Goal: Transaction & Acquisition: Book appointment/travel/reservation

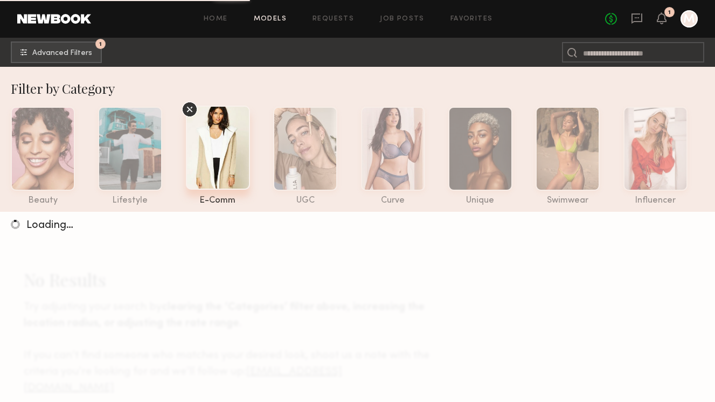
click at [667, 24] on div "No fees up to $5,000 1 M" at bounding box center [651, 18] width 93 height 17
click at [657, 17] on icon at bounding box center [662, 18] width 10 height 12
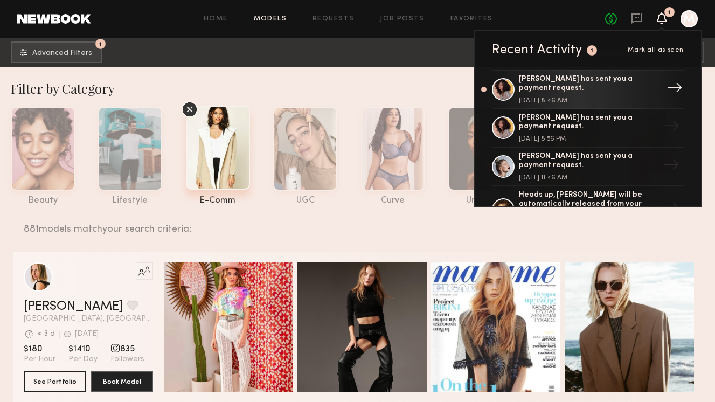
click at [609, 95] on div "[PERSON_NAME] has sent you a payment request. [DATE] 8:46 AM" at bounding box center [589, 89] width 140 height 29
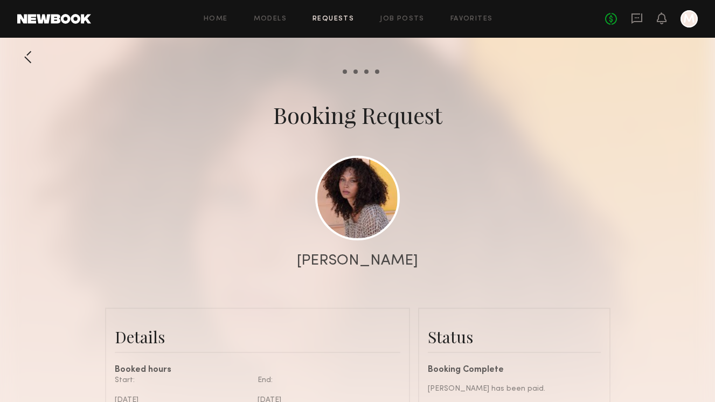
click at [686, 22] on div at bounding box center [688, 18] width 17 height 17
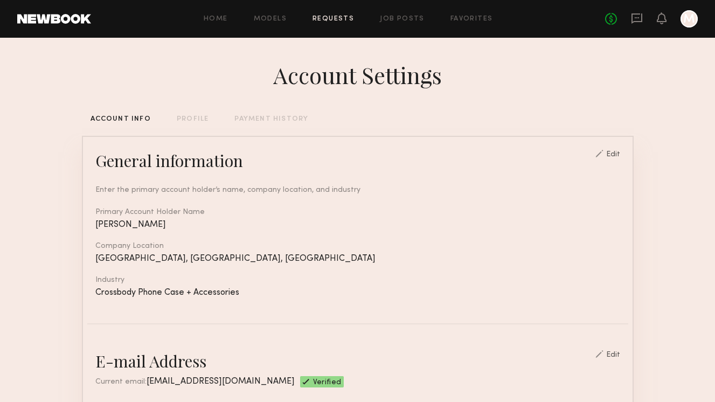
click at [334, 18] on link "Requests" at bounding box center [332, 19] width 41 height 7
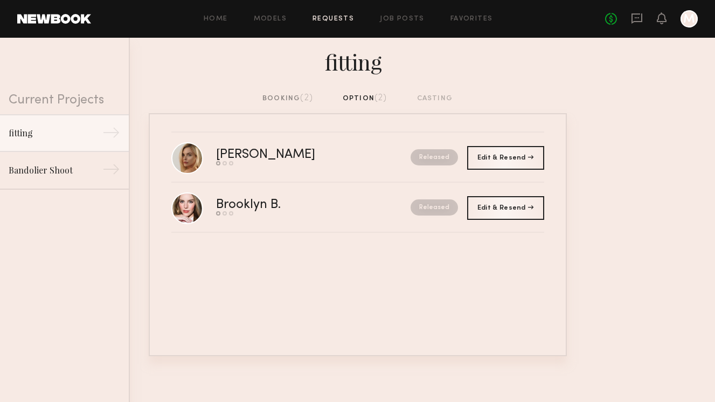
click at [372, 292] on div "[PERSON_NAME] Send request Model response Book model Released Edit & Resend Res…" at bounding box center [358, 234] width 418 height 243
click at [285, 95] on div "booking (2)" at bounding box center [287, 99] width 51 height 12
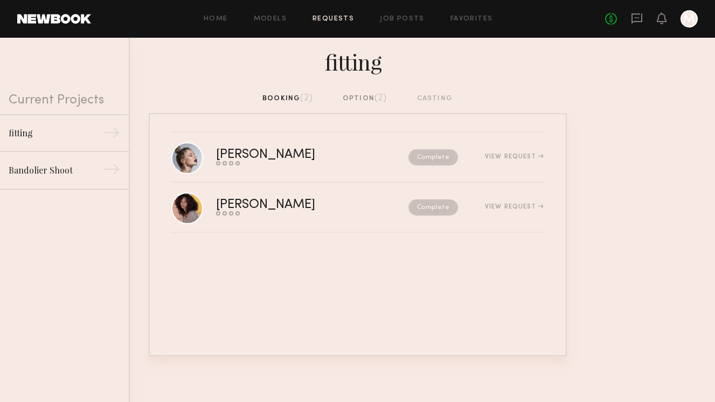
click at [690, 20] on div at bounding box center [688, 18] width 17 height 17
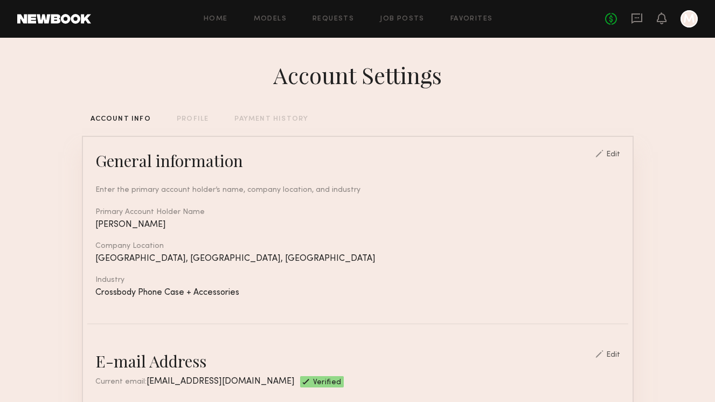
click at [650, 17] on div "No fees up to $5,000 M" at bounding box center [651, 18] width 93 height 17
click at [657, 17] on icon at bounding box center [662, 18] width 10 height 12
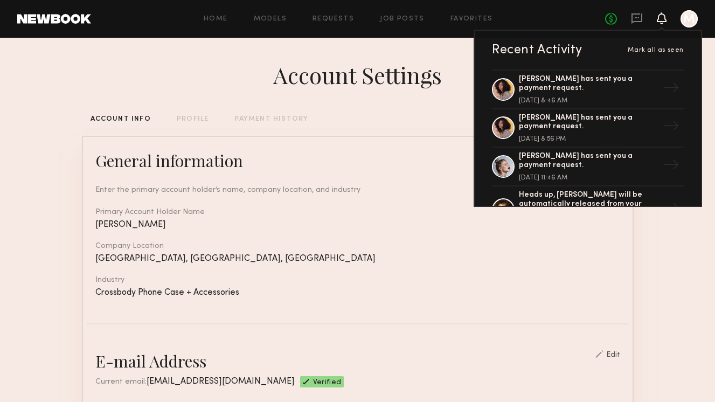
click at [658, 17] on icon at bounding box center [661, 18] width 9 height 8
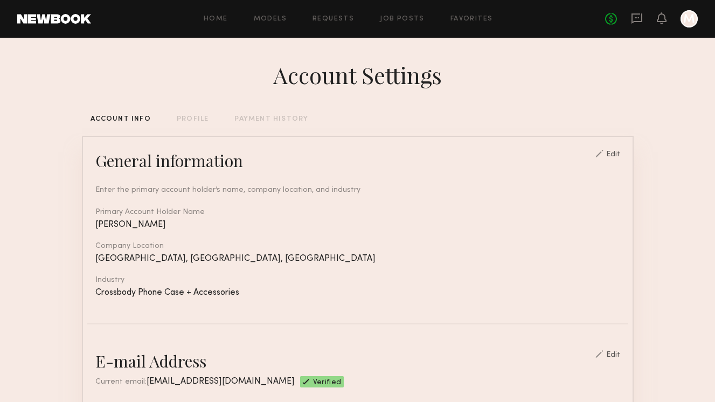
click at [693, 22] on div at bounding box center [688, 18] width 17 height 17
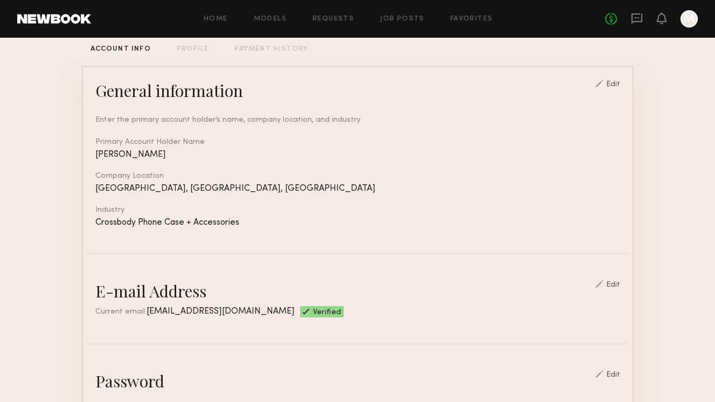
scroll to position [73, 0]
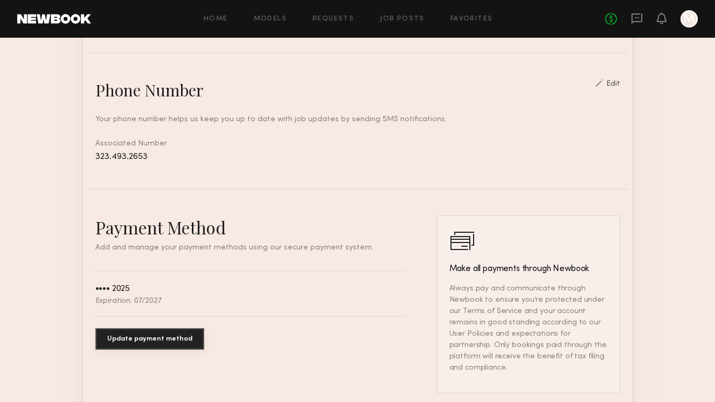
scroll to position [593, 0]
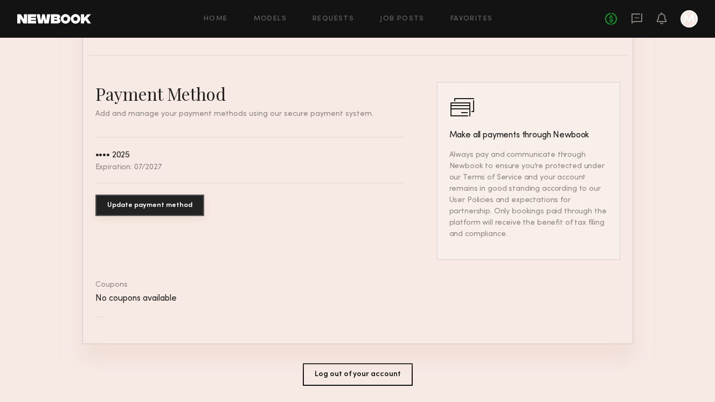
scroll to position [0, 0]
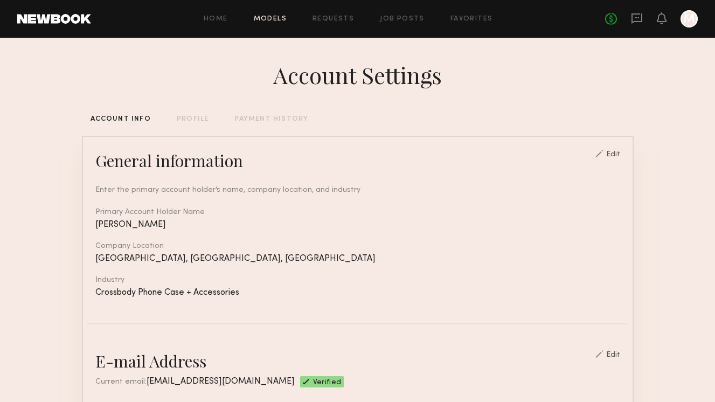
click at [276, 20] on link "Models" at bounding box center [270, 19] width 33 height 7
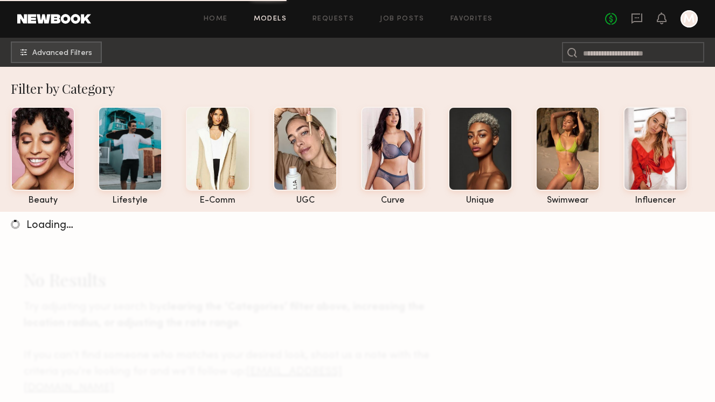
click at [622, 80] on div "Filter by Category" at bounding box center [363, 88] width 704 height 17
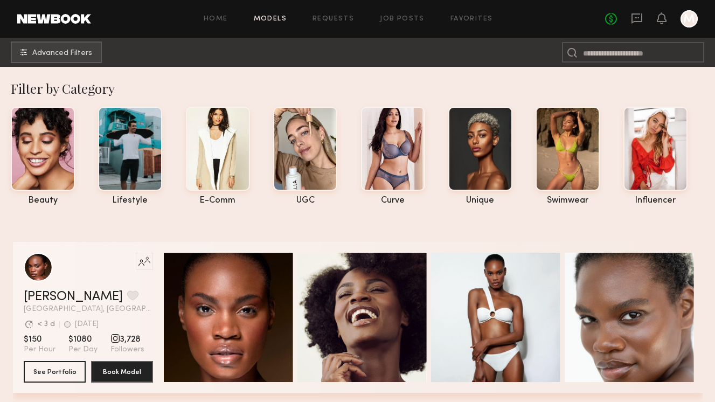
click at [686, 19] on div at bounding box center [688, 18] width 17 height 17
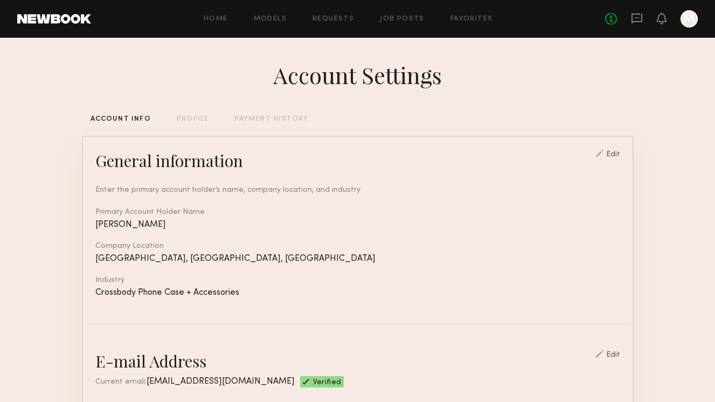
click at [192, 116] on div "PROFILE" at bounding box center [193, 119] width 32 height 7
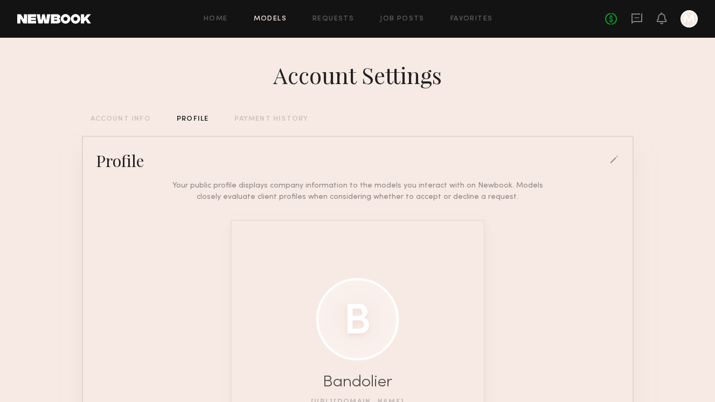
click at [277, 21] on link "Models" at bounding box center [270, 19] width 33 height 7
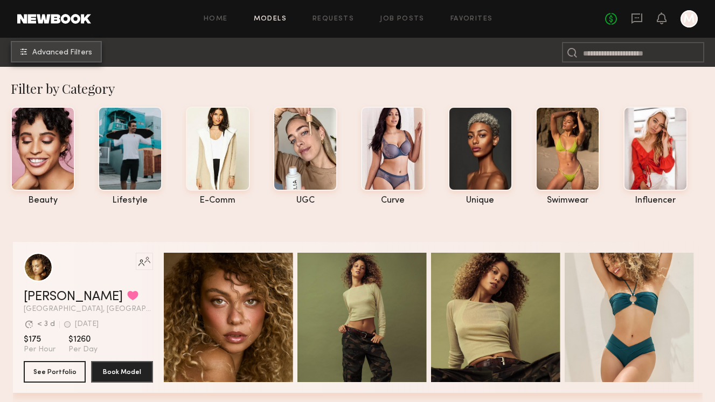
click at [65, 52] on span "Advanced Filters" at bounding box center [62, 53] width 60 height 8
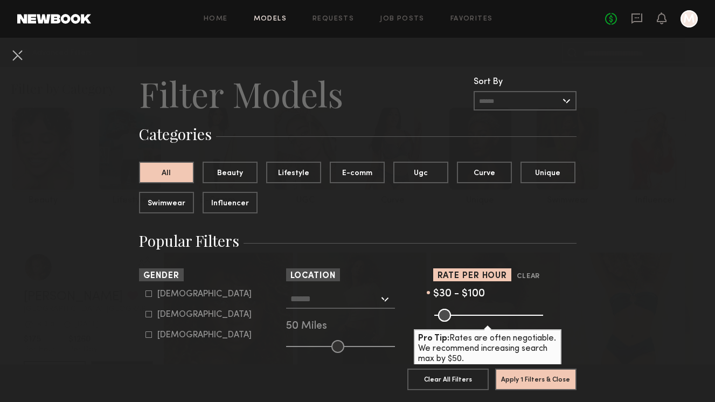
drag, startPoint x: 538, startPoint y: 316, endPoint x: 455, endPoint y: 312, distance: 83.0
type input "***"
click at [455, 312] on input "range" at bounding box center [488, 315] width 109 height 13
click at [149, 315] on icon at bounding box center [148, 314] width 6 height 6
type input "**"
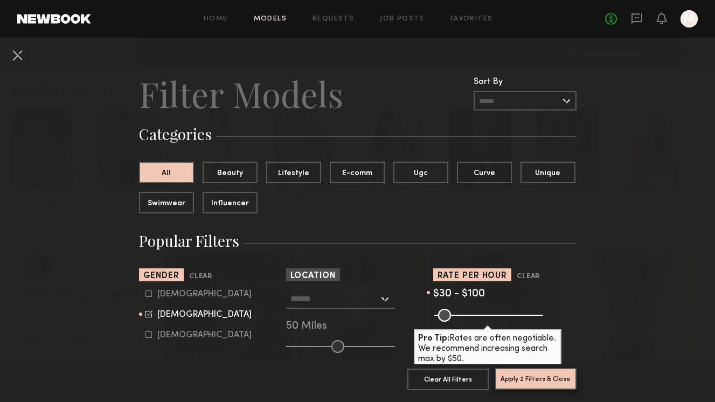
click at [523, 376] on button "Apply 2 Filters & Close" at bounding box center [535, 379] width 81 height 22
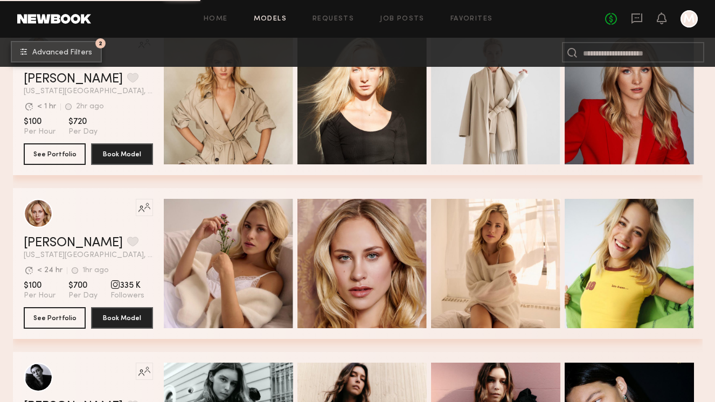
scroll to position [3493, 0]
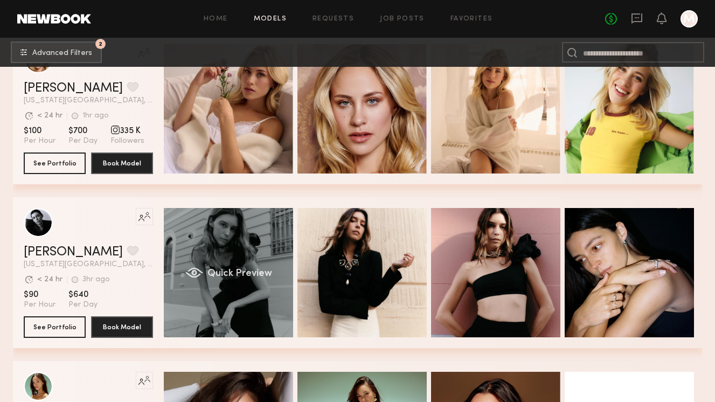
click at [225, 274] on span "Quick Preview" at bounding box center [239, 274] width 65 height 10
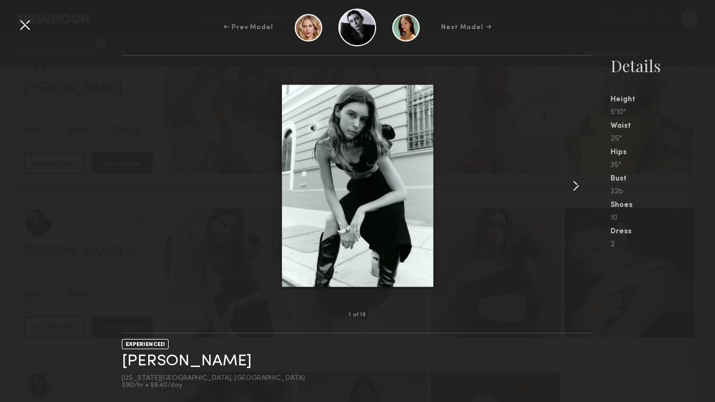
click at [573, 187] on common-icon at bounding box center [575, 185] width 17 height 17
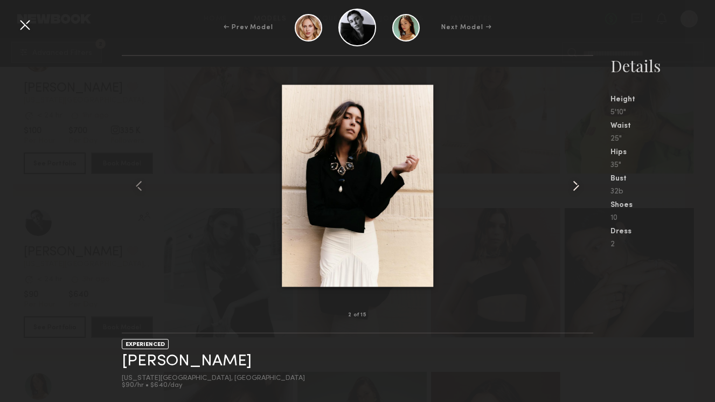
click at [573, 187] on common-icon at bounding box center [575, 185] width 17 height 17
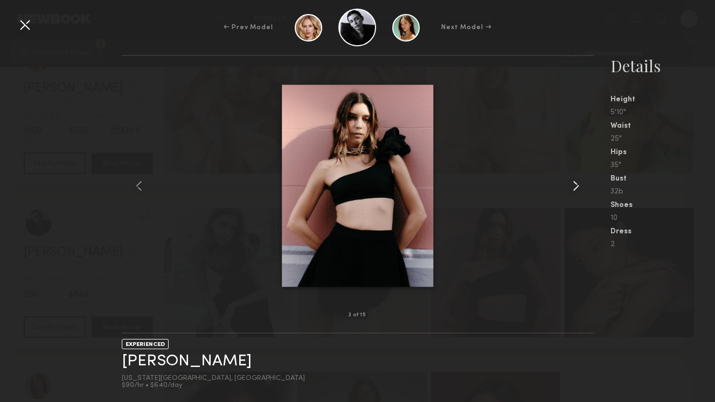
click at [573, 187] on common-icon at bounding box center [575, 185] width 17 height 17
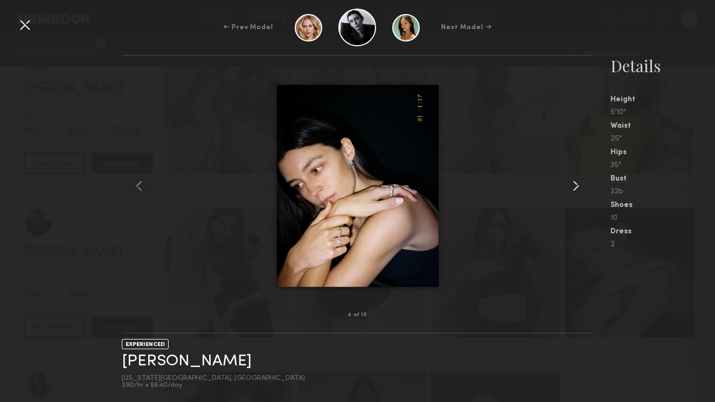
click at [573, 187] on common-icon at bounding box center [575, 185] width 17 height 17
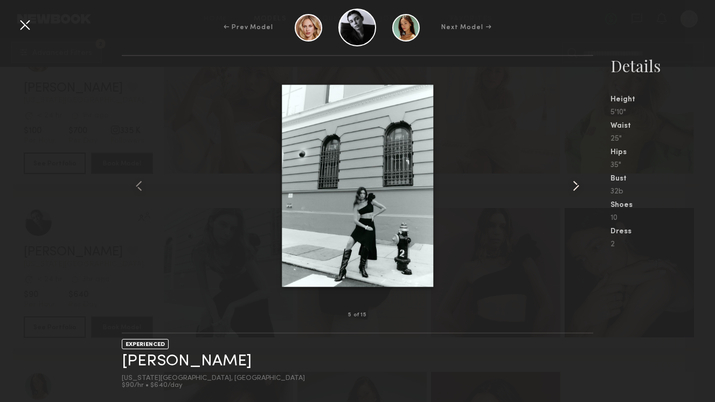
click at [573, 187] on common-icon at bounding box center [575, 185] width 17 height 17
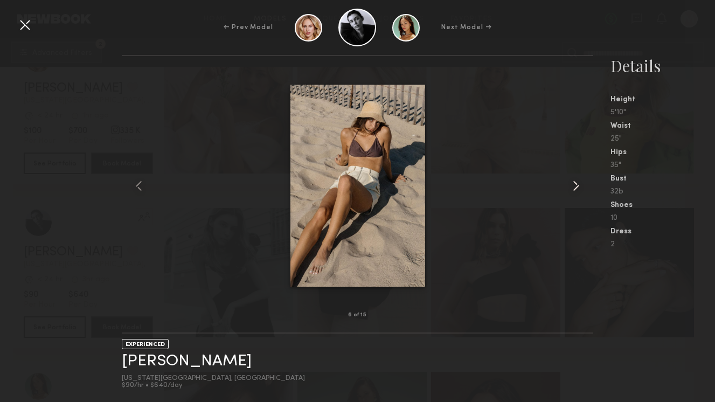
click at [573, 187] on common-icon at bounding box center [575, 185] width 17 height 17
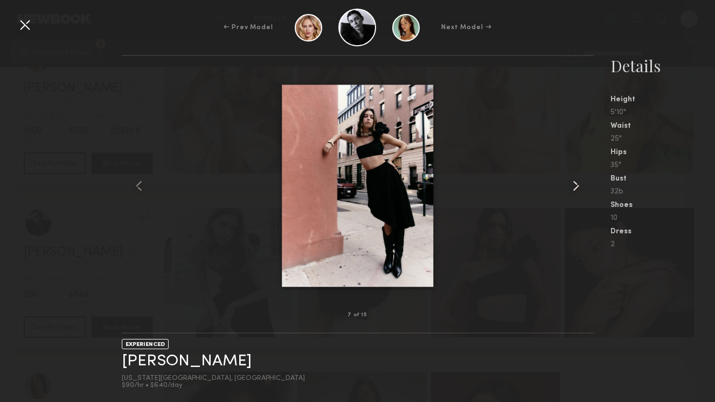
click at [573, 187] on common-icon at bounding box center [575, 185] width 17 height 17
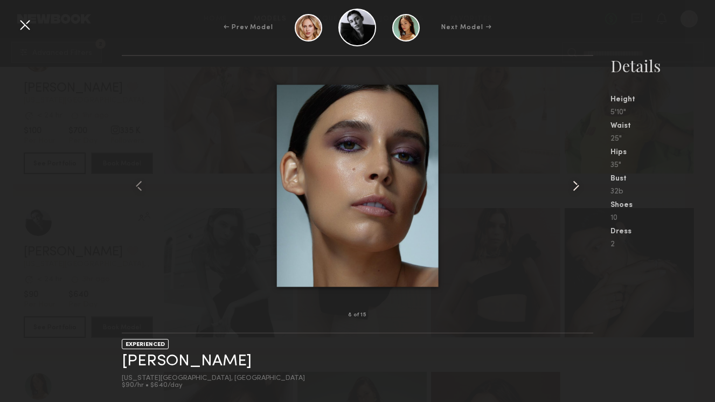
click at [573, 187] on common-icon at bounding box center [575, 185] width 17 height 17
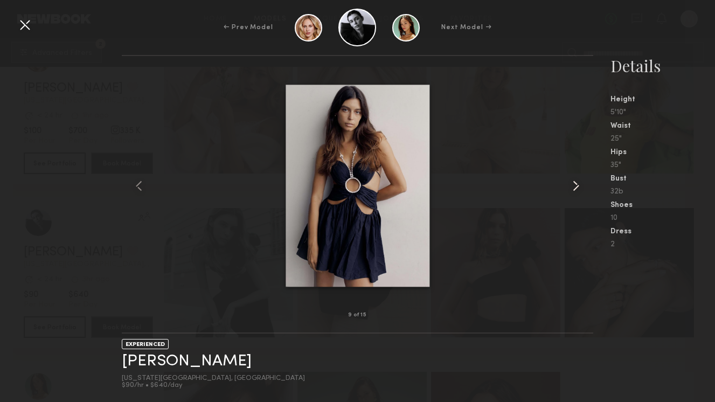
click at [573, 187] on common-icon at bounding box center [575, 185] width 17 height 17
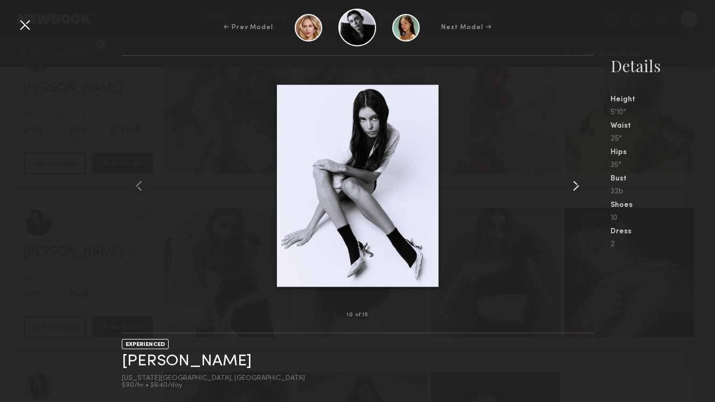
click at [573, 187] on common-icon at bounding box center [575, 185] width 17 height 17
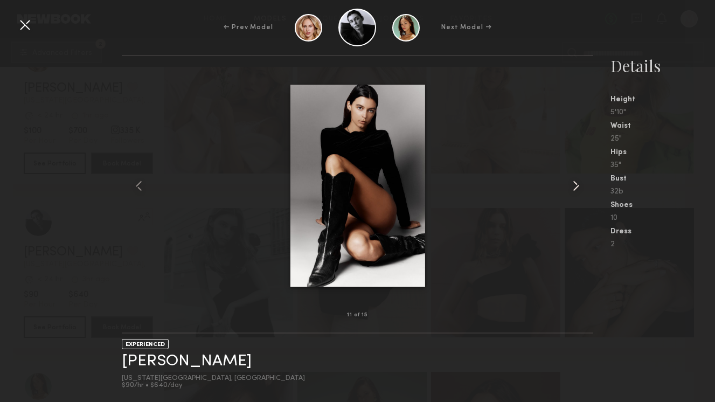
click at [573, 187] on common-icon at bounding box center [575, 185] width 17 height 17
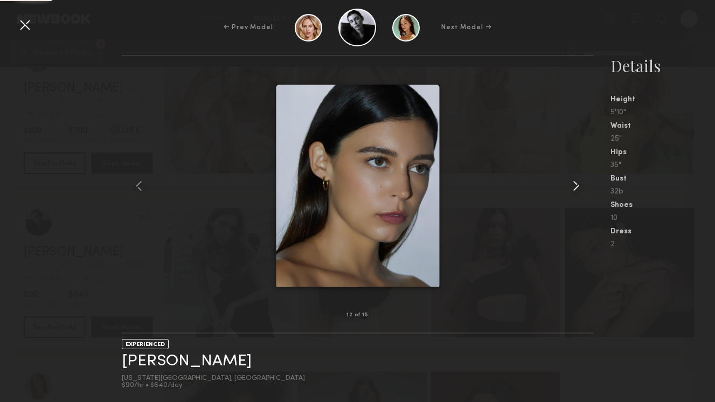
click at [573, 187] on common-icon at bounding box center [575, 185] width 17 height 17
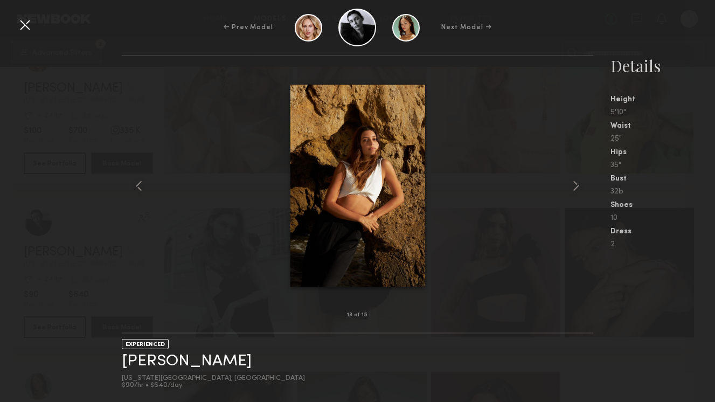
click at [23, 27] on div at bounding box center [24, 24] width 17 height 17
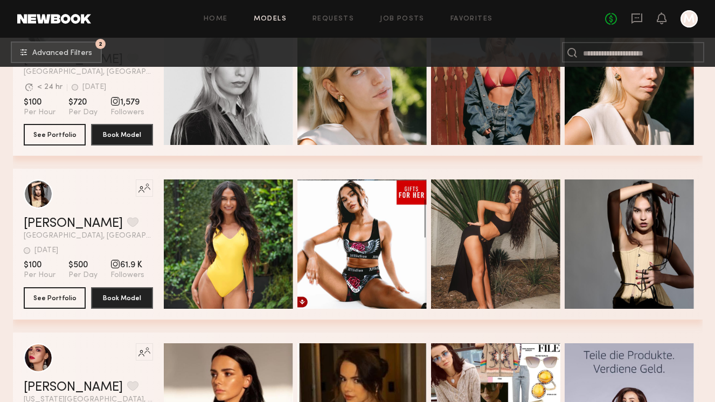
scroll to position [6470, 0]
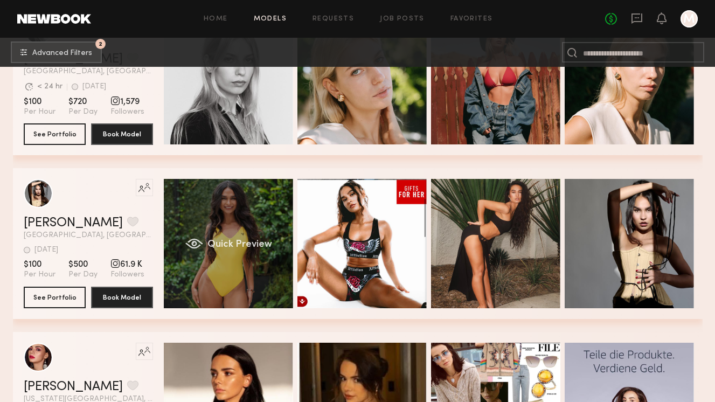
click at [242, 235] on div "Quick Preview" at bounding box center [228, 243] width 129 height 129
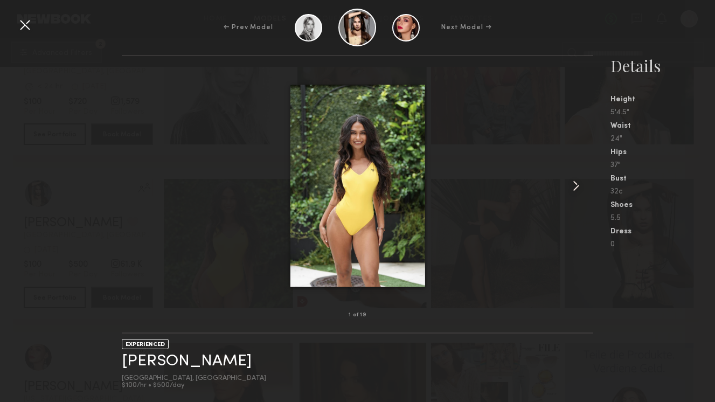
click at [577, 181] on common-icon at bounding box center [575, 185] width 17 height 17
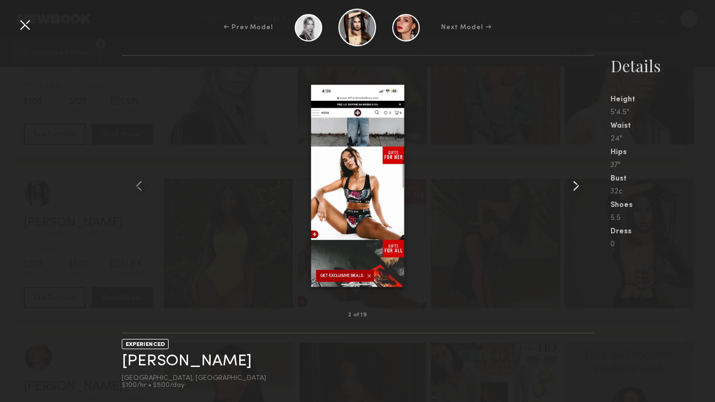
click at [577, 181] on common-icon at bounding box center [575, 185] width 17 height 17
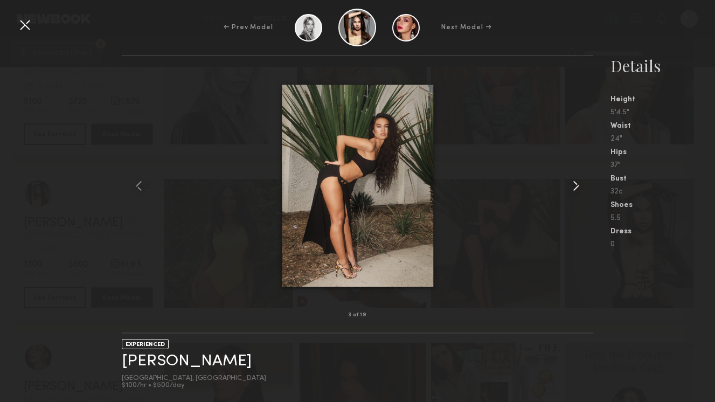
click at [577, 181] on common-icon at bounding box center [575, 185] width 17 height 17
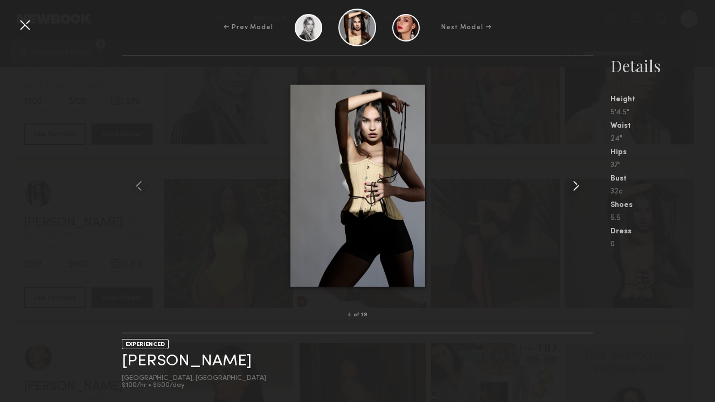
click at [577, 181] on common-icon at bounding box center [575, 185] width 17 height 17
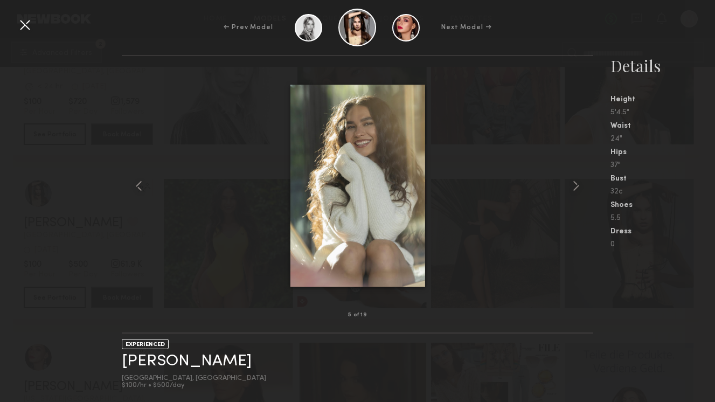
click at [23, 23] on div at bounding box center [24, 24] width 17 height 17
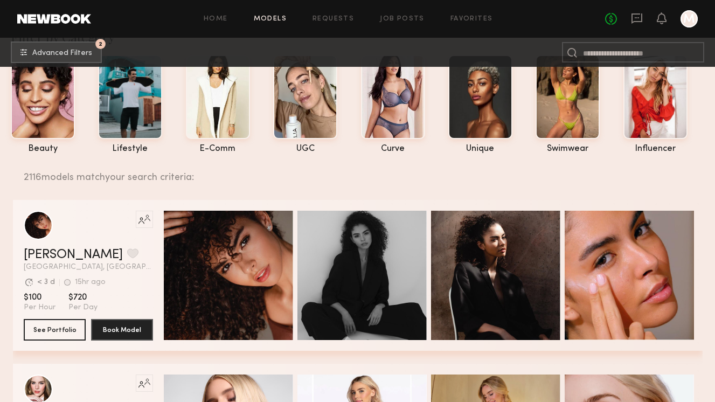
scroll to position [55, 0]
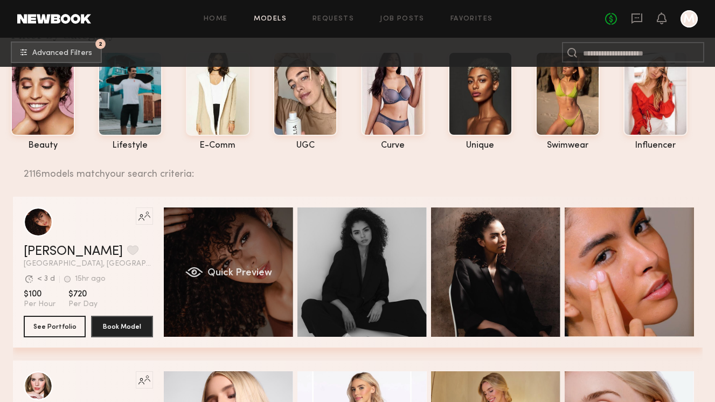
click at [228, 272] on span "Quick Preview" at bounding box center [239, 273] width 65 height 10
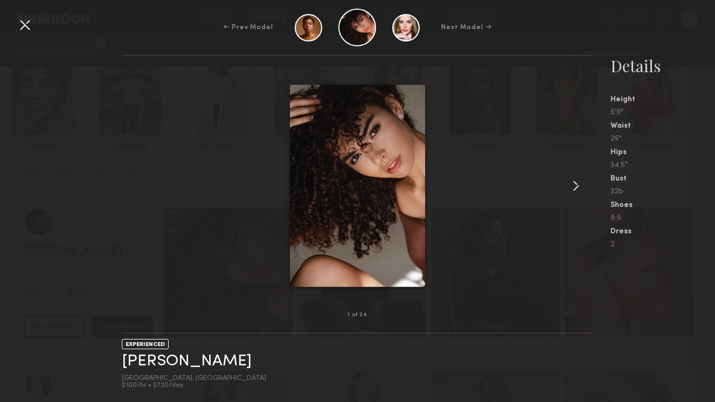
click at [573, 185] on common-icon at bounding box center [575, 185] width 17 height 17
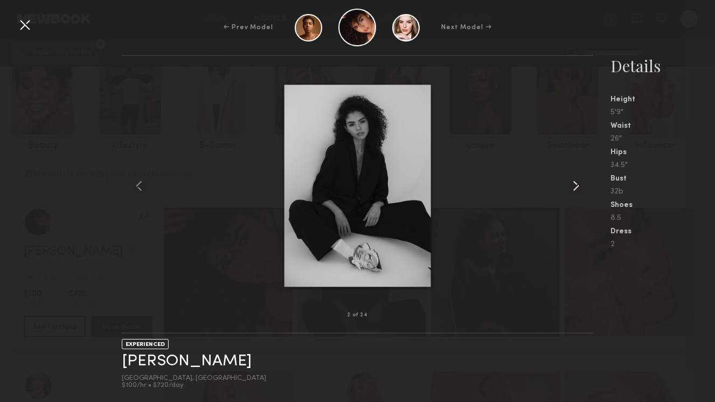
click at [573, 185] on common-icon at bounding box center [575, 185] width 17 height 17
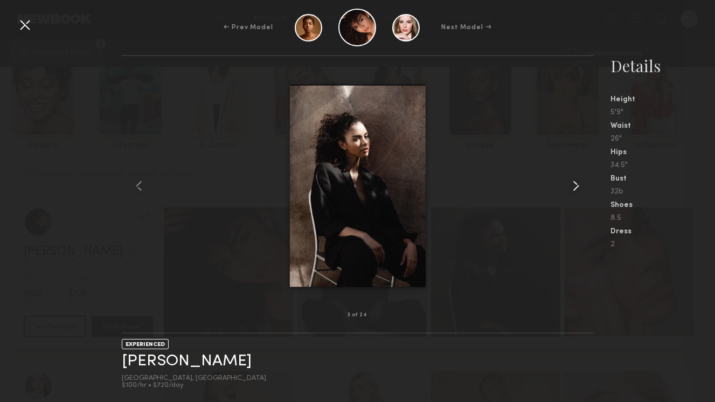
click at [573, 185] on common-icon at bounding box center [575, 185] width 17 height 17
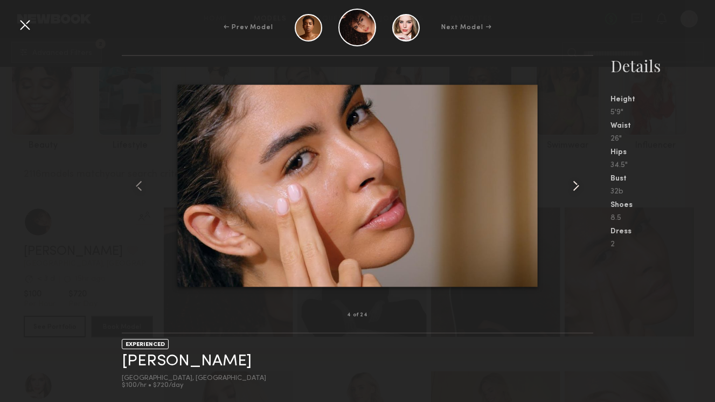
click at [573, 185] on common-icon at bounding box center [575, 185] width 17 height 17
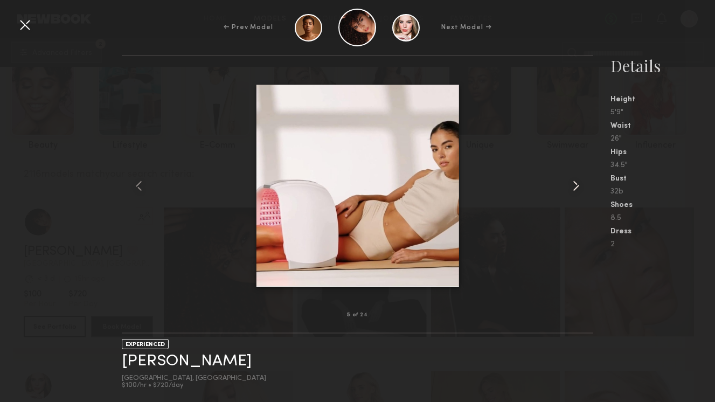
click at [573, 185] on common-icon at bounding box center [575, 185] width 17 height 17
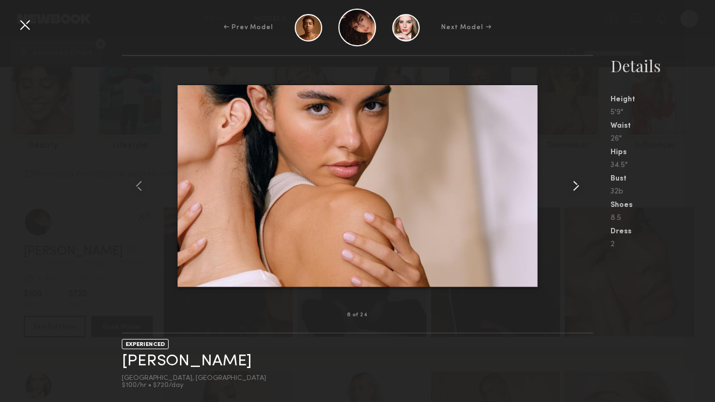
click at [573, 185] on common-icon at bounding box center [575, 185] width 17 height 17
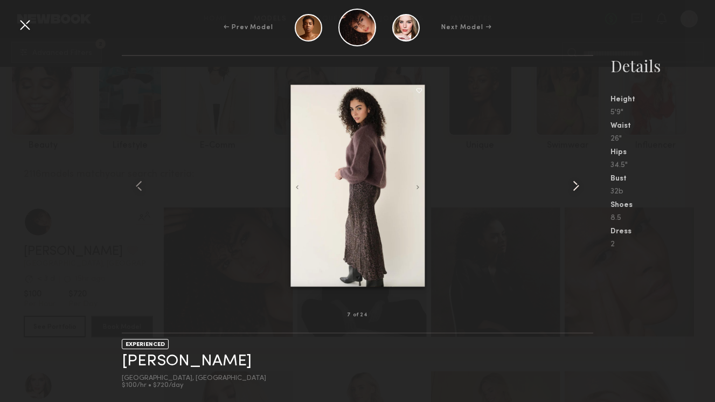
click at [573, 185] on common-icon at bounding box center [575, 185] width 17 height 17
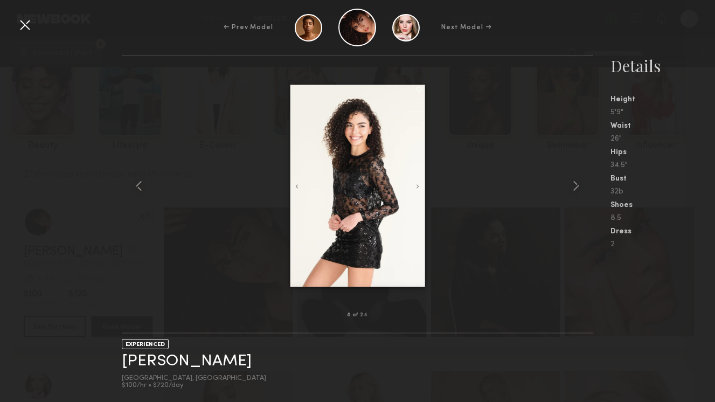
click at [167, 261] on div at bounding box center [358, 185] width 472 height 225
click at [137, 260] on div at bounding box center [131, 185] width 19 height 225
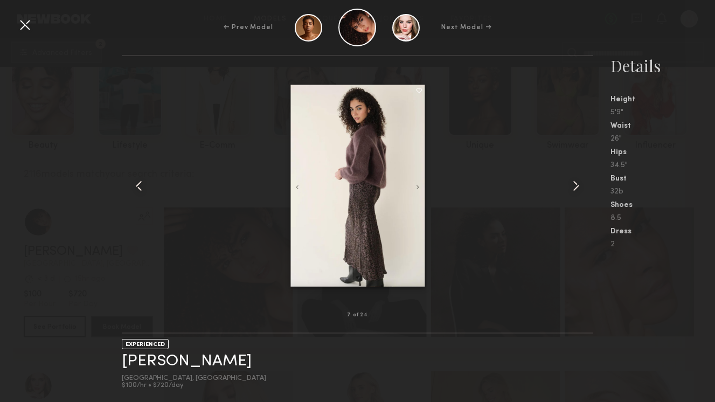
click at [26, 23] on div at bounding box center [24, 24] width 17 height 17
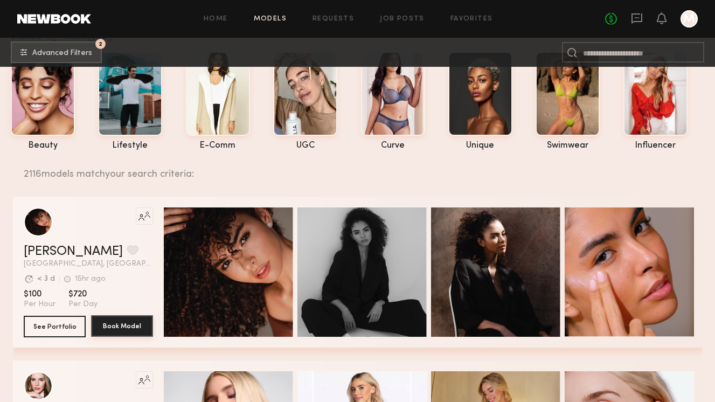
click at [115, 326] on button "Book Model" at bounding box center [122, 326] width 62 height 22
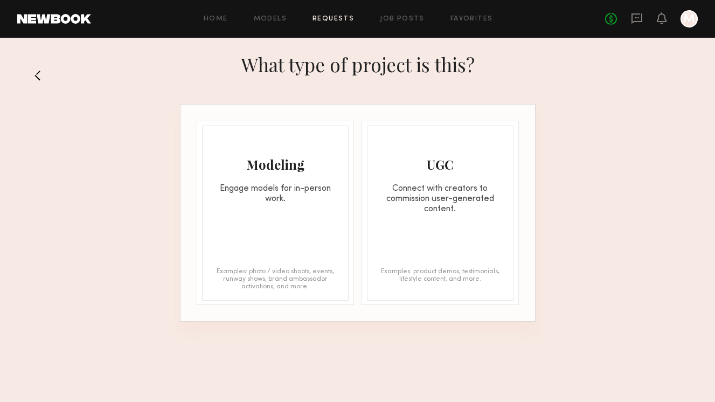
click at [582, 218] on section "What type of project is this? Modeling Engage models for in-person work. Exampl…" at bounding box center [357, 183] width 715 height 275
click at [272, 211] on div "Modeling Engage models for in-person work. Examples: photo / video shoots, even…" at bounding box center [275, 213] width 147 height 175
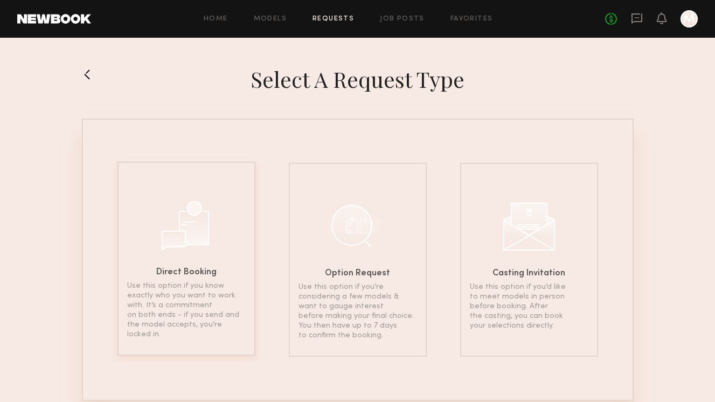
click at [187, 230] on div at bounding box center [186, 224] width 54 height 54
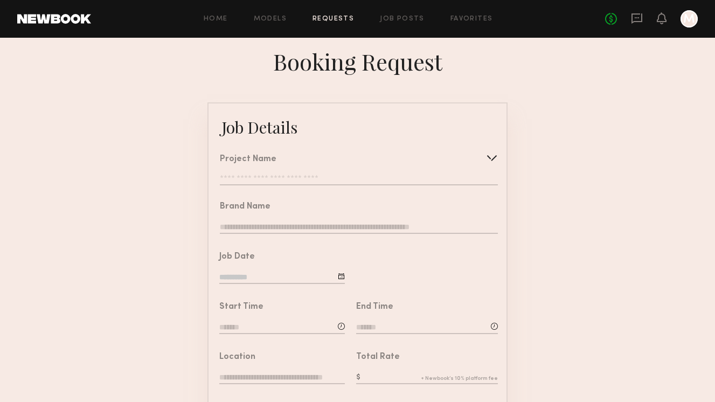
click at [273, 174] on div "Project Name Create Use recent modeling project fitting Bandolier Shoot" at bounding box center [359, 170] width 278 height 30
click at [269, 179] on input "text" at bounding box center [359, 180] width 278 height 11
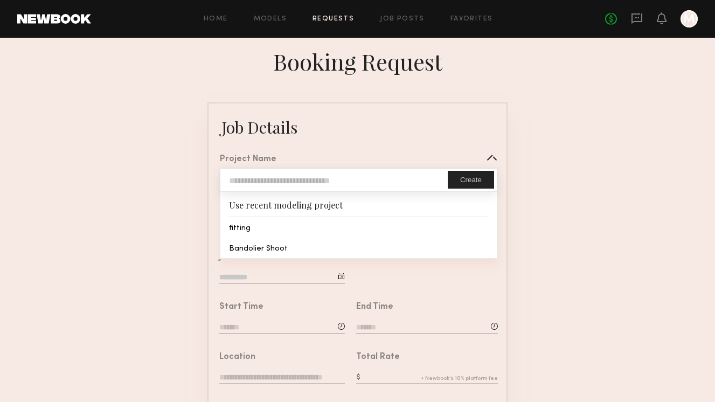
click at [269, 179] on input "text" at bounding box center [333, 180] width 227 height 22
type input "**********"
click at [199, 199] on form "**********" at bounding box center [357, 402] width 715 height 600
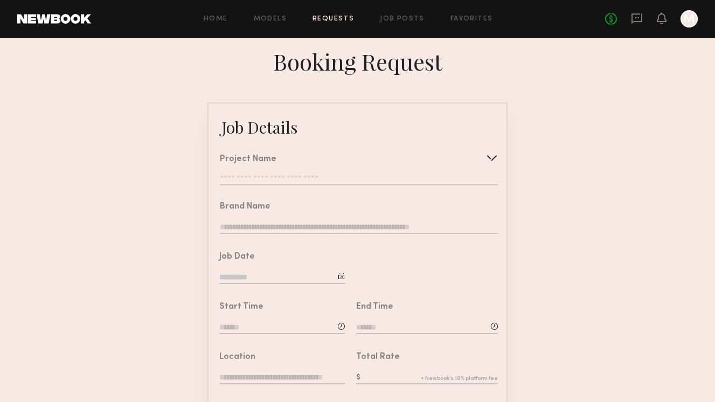
click at [271, 172] on div "**********" at bounding box center [359, 170] width 278 height 30
click at [280, 183] on input "text" at bounding box center [359, 180] width 278 height 11
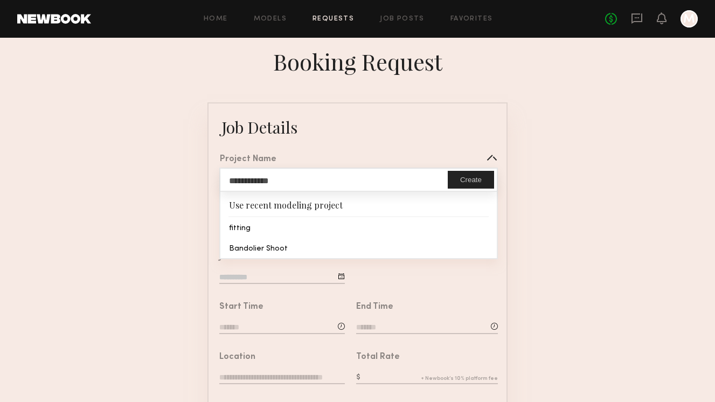
click at [466, 176] on button "Create" at bounding box center [471, 180] width 46 height 18
type input "**********"
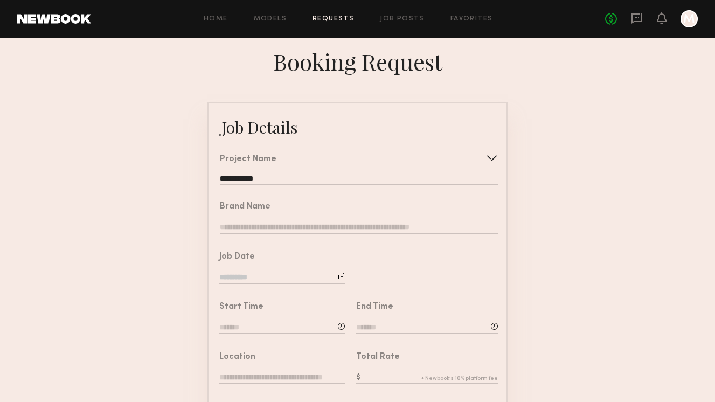
click at [260, 228] on input "text" at bounding box center [359, 228] width 278 height 12
type input "*********"
click at [253, 280] on input at bounding box center [282, 278] width 126 height 12
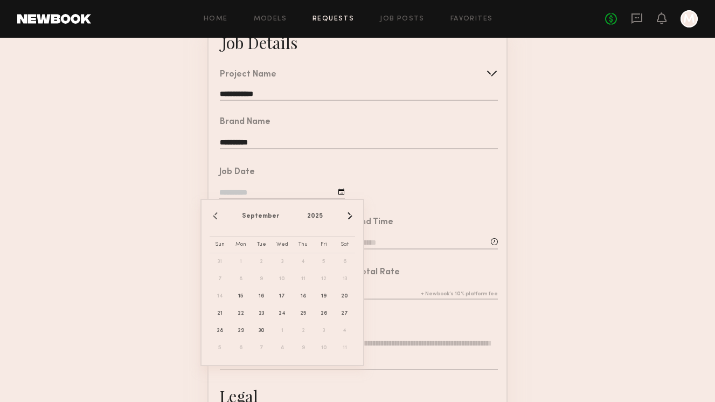
scroll to position [89, 0]
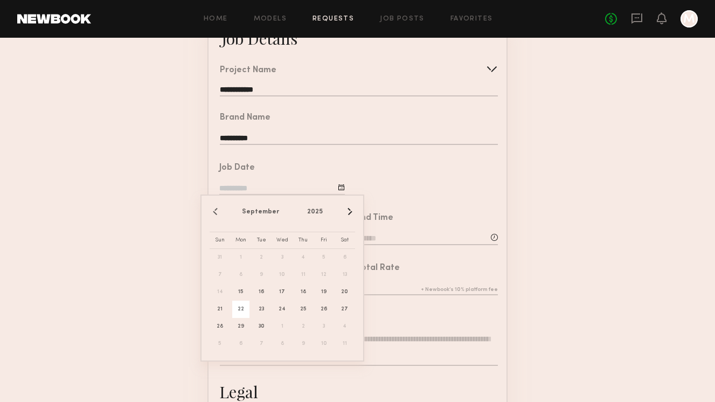
click at [240, 309] on span "22" at bounding box center [240, 309] width 17 height 17
type input "**********"
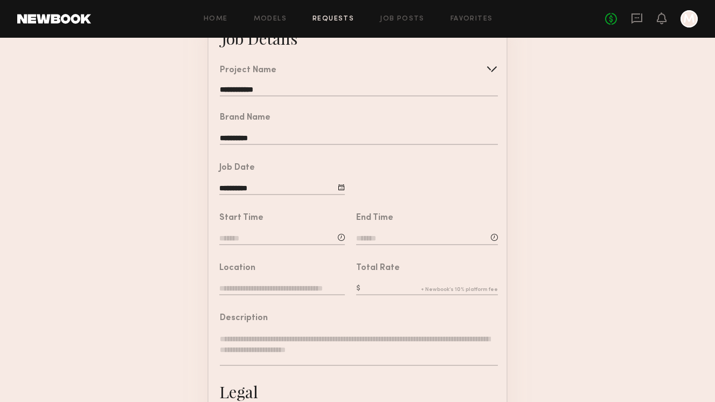
click at [252, 233] on input at bounding box center [282, 239] width 126 height 12
click at [257, 288] on input "text" at bounding box center [250, 284] width 40 height 19
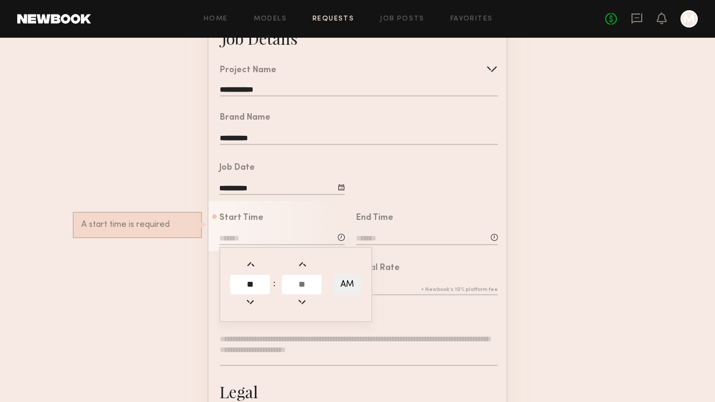
type input "*"
type input "**"
click at [305, 283] on input "text" at bounding box center [302, 284] width 40 height 19
type input "**"
type input "********"
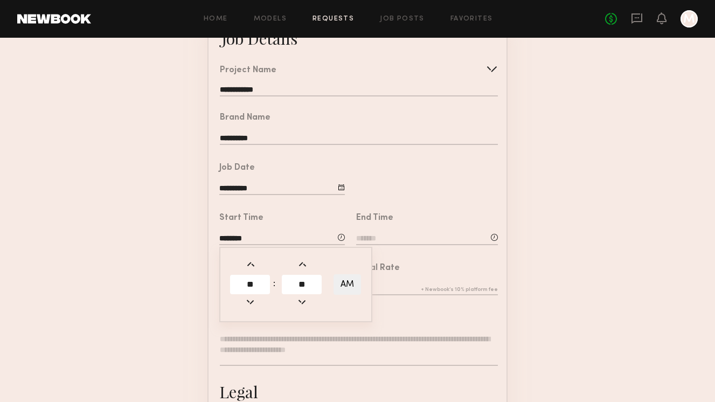
click at [439, 275] on div "Total Rate" at bounding box center [427, 280] width 142 height 33
click at [371, 238] on input at bounding box center [427, 239] width 142 height 12
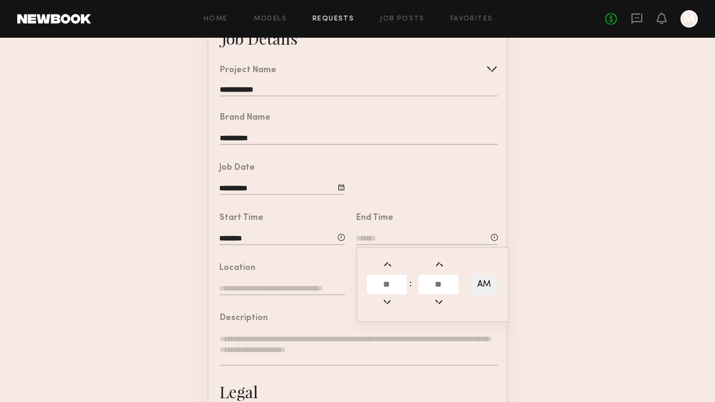
click at [393, 281] on input "text" at bounding box center [387, 284] width 40 height 19
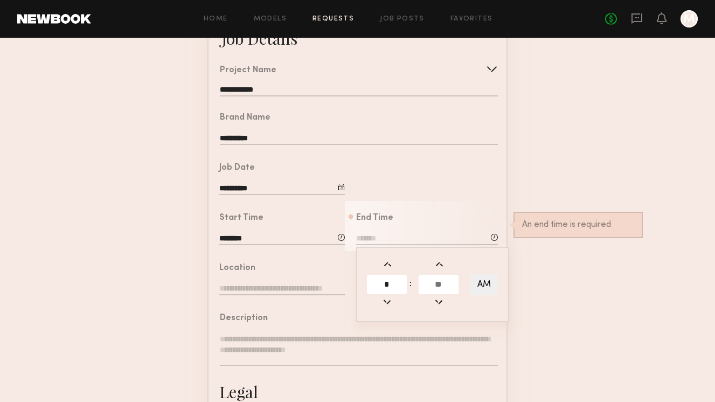
type input "*"
click at [435, 283] on input "text" at bounding box center [439, 284] width 40 height 19
type input "**"
type input "*******"
type input "*"
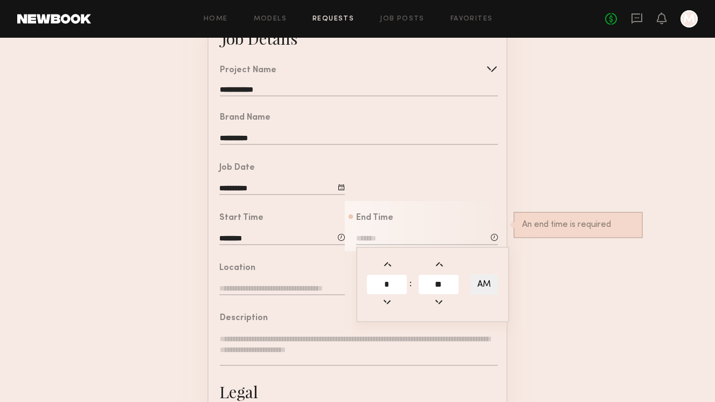
type input "**"
click at [485, 283] on button "AM" at bounding box center [483, 284] width 27 height 20
type input "*******"
type input "***"
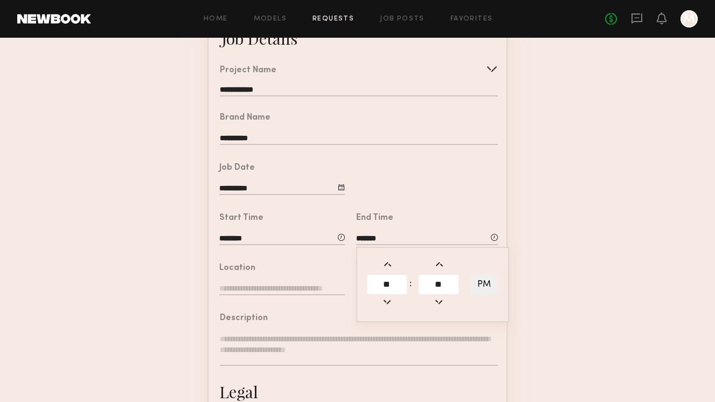
click at [566, 279] on form "**********" at bounding box center [357, 313] width 715 height 600
click at [262, 294] on input "text" at bounding box center [282, 289] width 126 height 12
click at [266, 290] on input "text" at bounding box center [282, 289] width 126 height 12
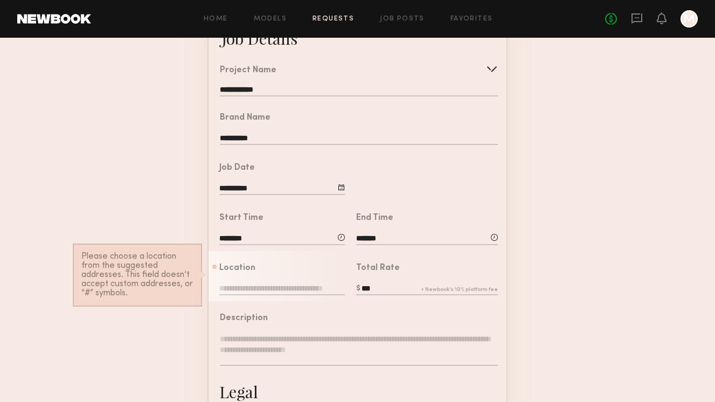
click at [164, 265] on form "**********" at bounding box center [357, 313] width 715 height 600
click at [147, 236] on form "**********" at bounding box center [357, 313] width 715 height 600
click at [126, 177] on form "**********" at bounding box center [357, 313] width 715 height 600
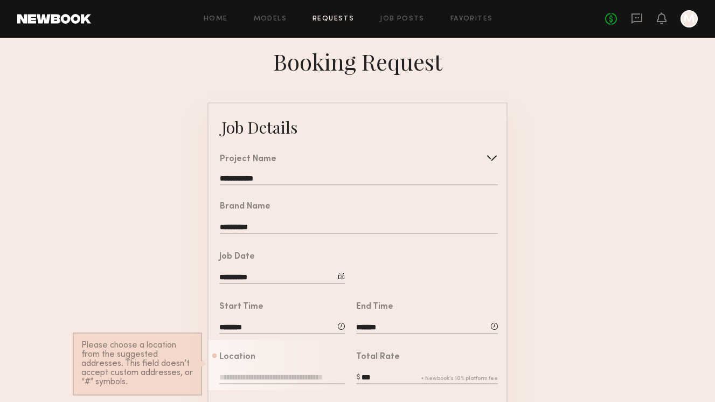
click at [567, 211] on form "**********" at bounding box center [357, 402] width 715 height 600
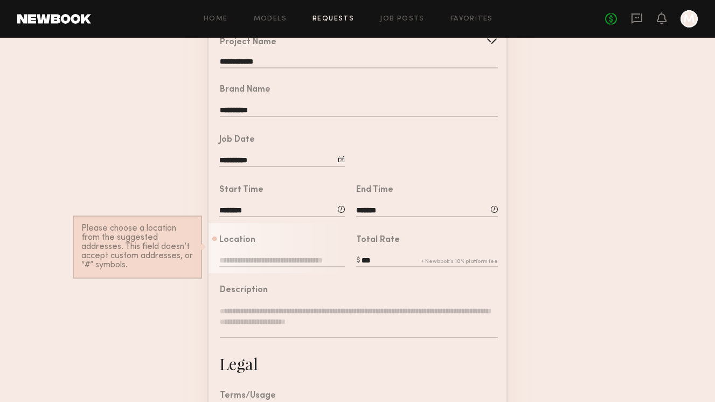
scroll to position [120, 0]
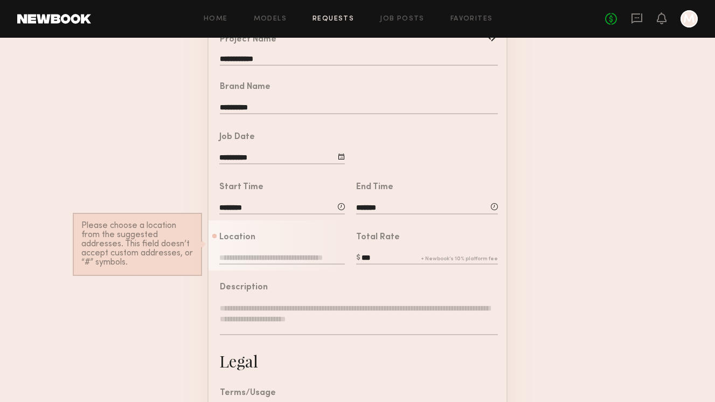
click at [261, 257] on input "text" at bounding box center [282, 259] width 126 height 12
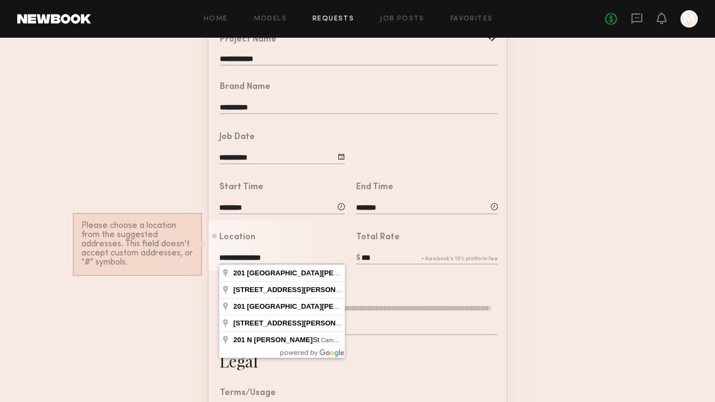
type input "**********"
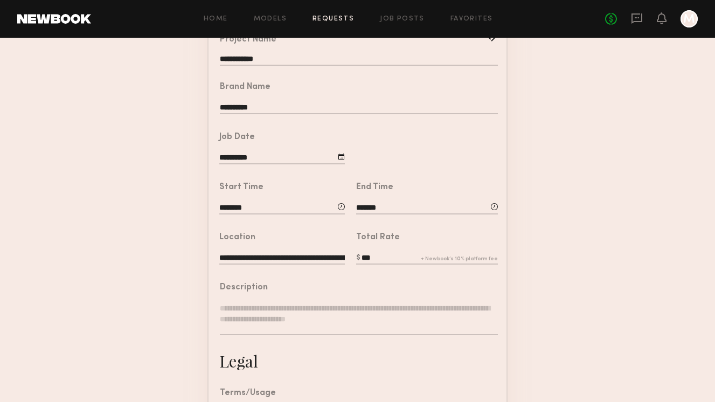
click at [281, 260] on input "**********" at bounding box center [282, 259] width 126 height 12
click at [284, 307] on textarea at bounding box center [359, 319] width 278 height 32
click at [273, 316] on textarea at bounding box center [359, 319] width 278 height 32
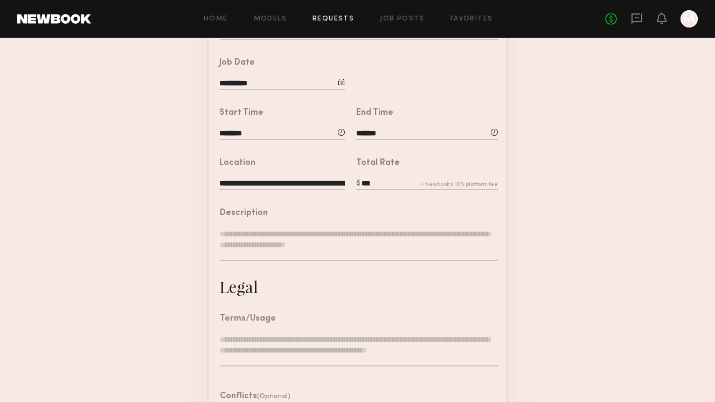
scroll to position [234, 0]
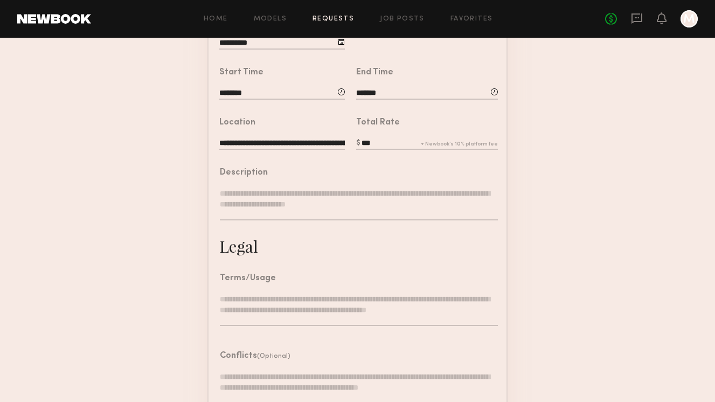
click at [177, 295] on form "**********" at bounding box center [357, 168] width 715 height 600
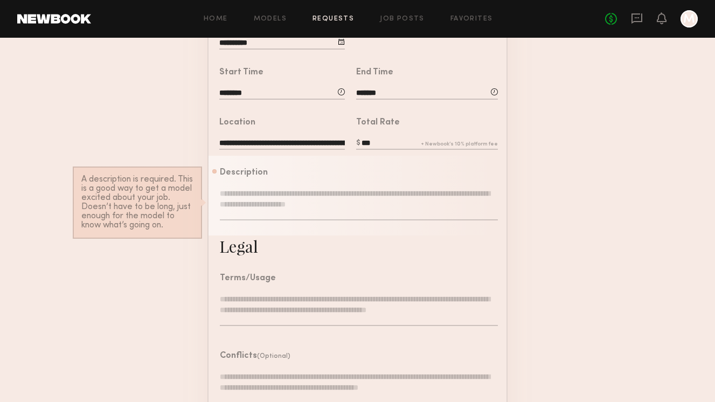
click at [255, 200] on textarea at bounding box center [359, 204] width 278 height 32
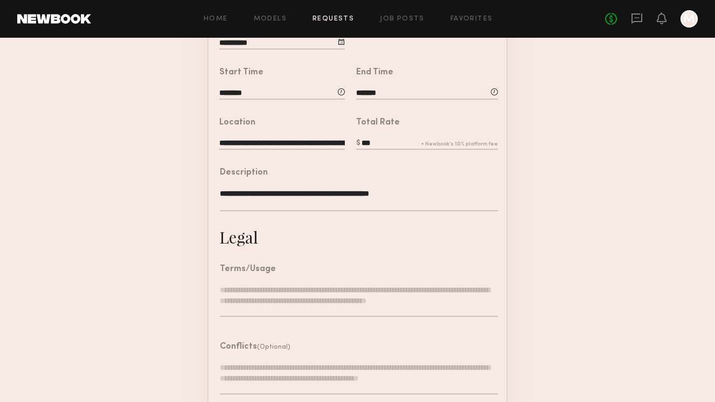
type textarea "**********"
click at [245, 301] on textarea at bounding box center [359, 300] width 278 height 32
click at [247, 288] on textarea at bounding box center [359, 300] width 278 height 32
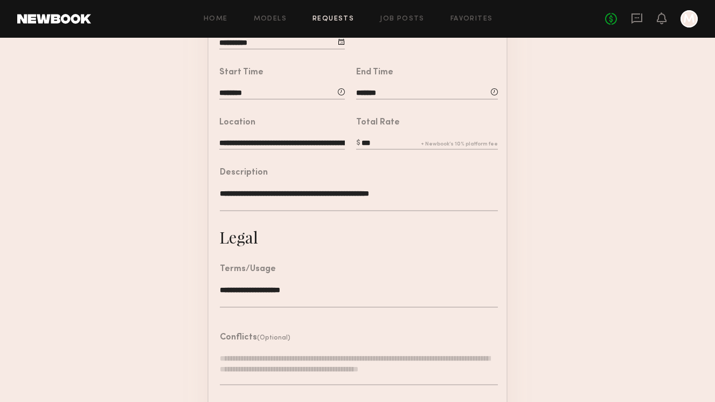
type textarea "**********"
click at [279, 386] on div at bounding box center [359, 374] width 278 height 43
click at [280, 371] on textarea at bounding box center [359, 369] width 278 height 32
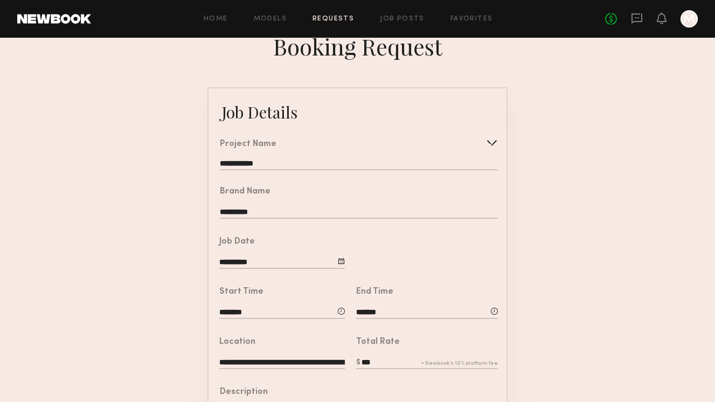
scroll to position [20, 0]
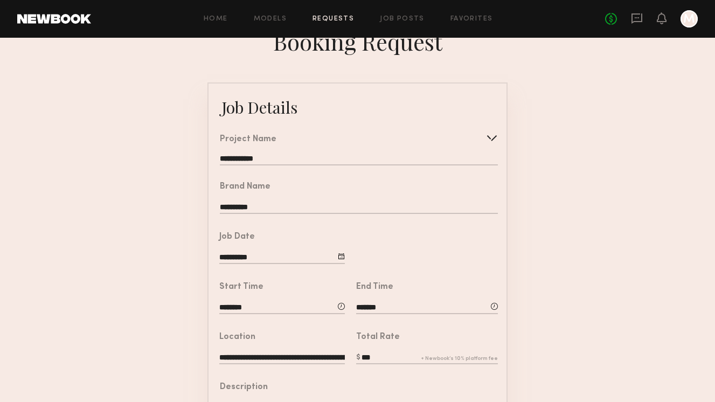
click at [126, 201] on form "**********" at bounding box center [357, 373] width 715 height 582
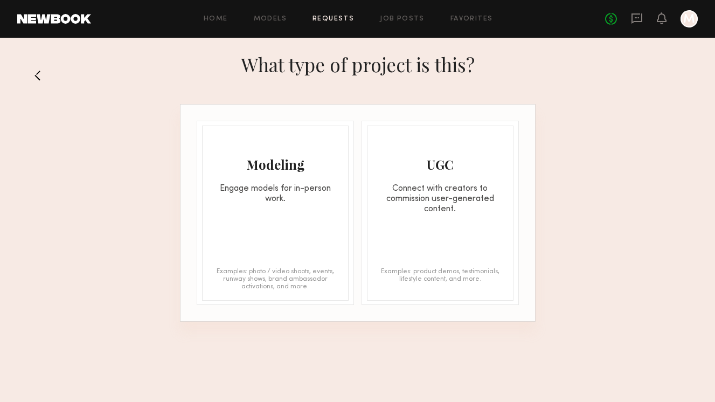
scroll to position [55, 0]
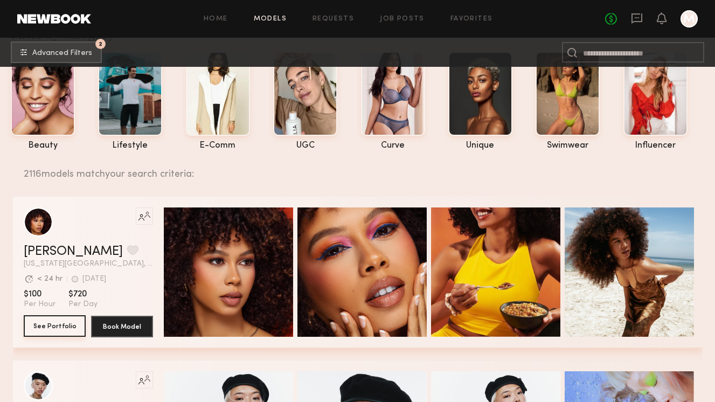
click at [54, 326] on button "See Portfolio" at bounding box center [55, 326] width 62 height 22
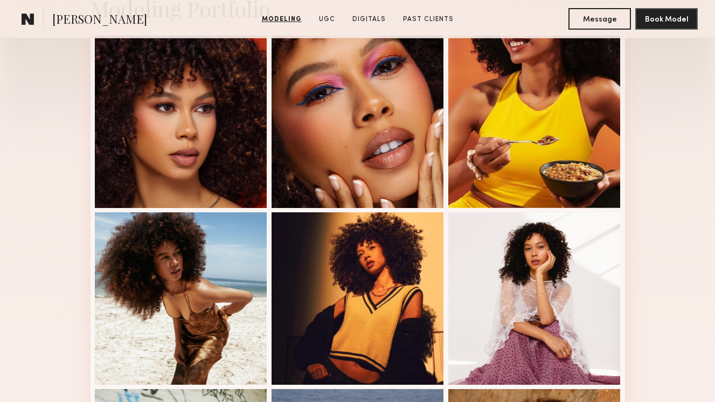
scroll to position [288, 0]
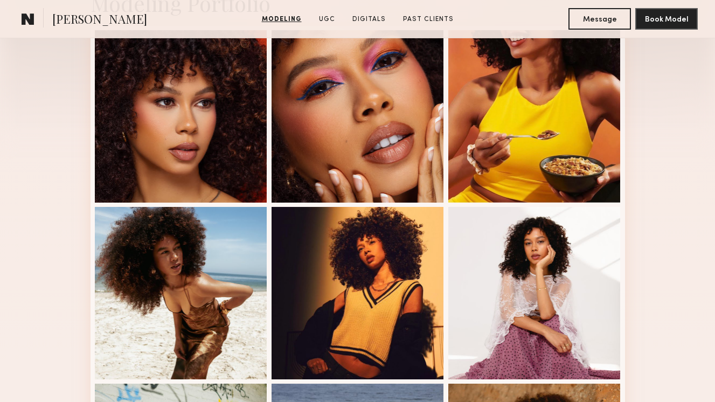
click at [48, 155] on div "Modeling Portfolio View More" at bounding box center [357, 378] width 715 height 839
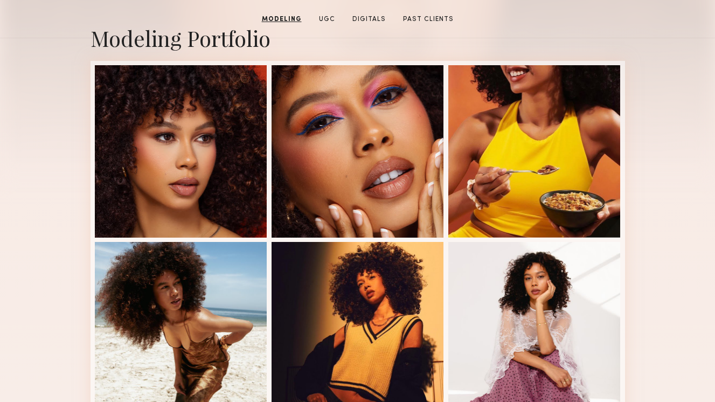
scroll to position [0, 0]
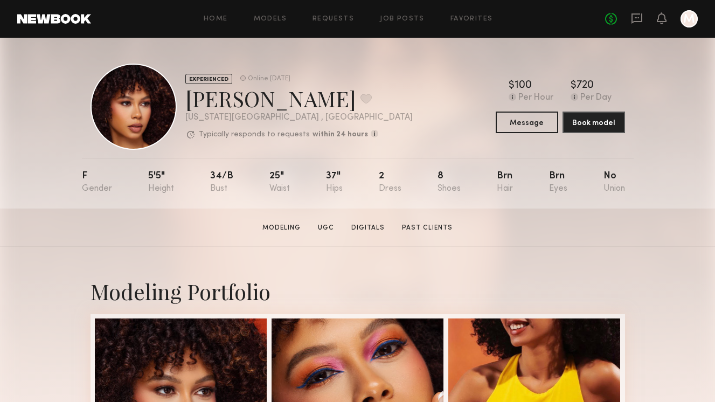
click at [346, 281] on div "Modeling Portfolio" at bounding box center [357, 291] width 534 height 29
click at [523, 127] on button "Message" at bounding box center [527, 122] width 62 height 22
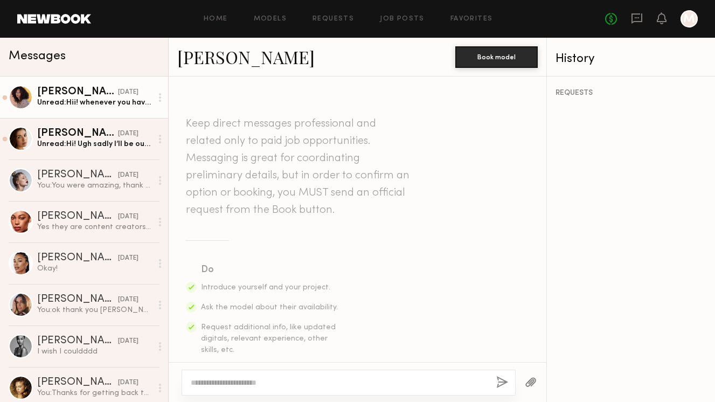
click at [93, 110] on link "Audre M. 08/23/2025 Unread: Hii! whenever you have time please send booking req…" at bounding box center [84, 96] width 168 height 41
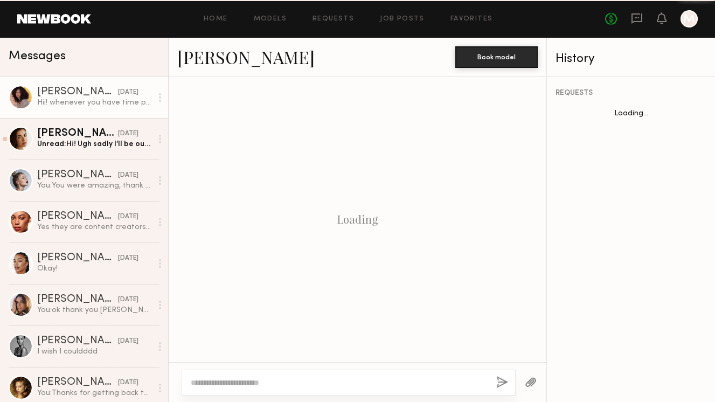
scroll to position [736, 0]
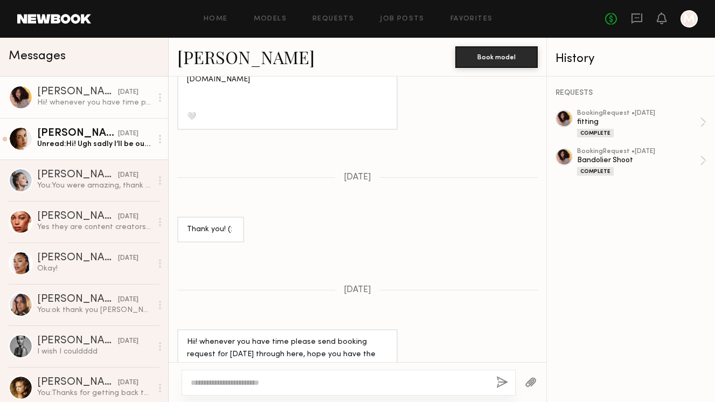
click at [98, 139] on div "Unread: Hi! Ugh sadly I’ll be out of town but I get back the 26th :/" at bounding box center [94, 144] width 115 height 10
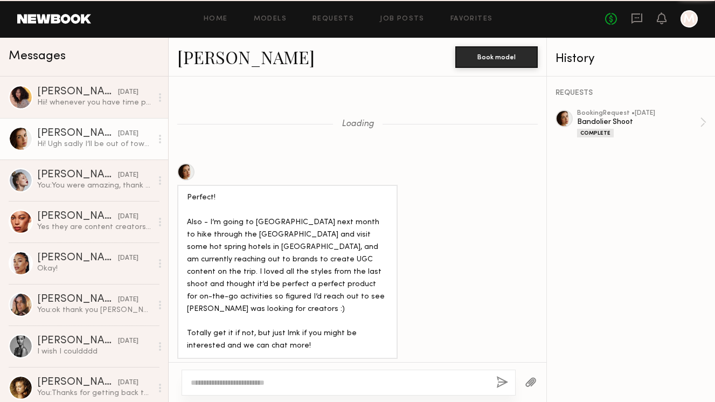
scroll to position [1135, 0]
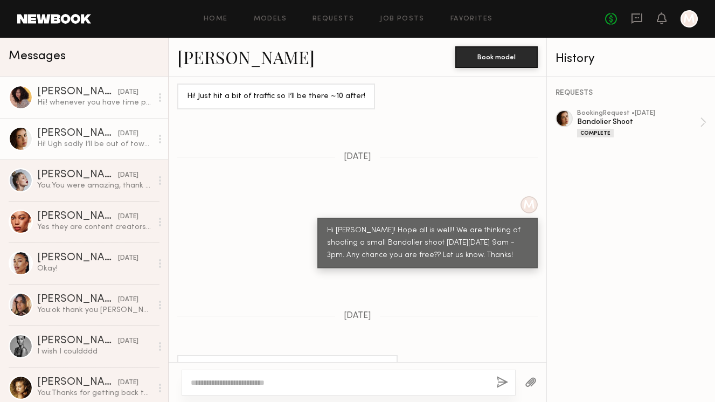
click at [85, 97] on div "Audre M." at bounding box center [77, 92] width 81 height 11
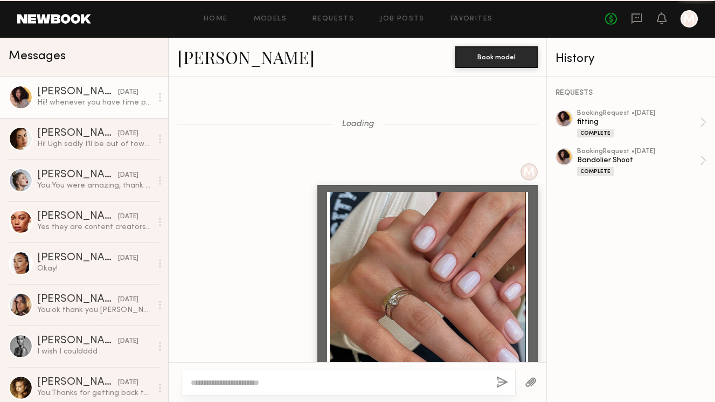
scroll to position [736, 0]
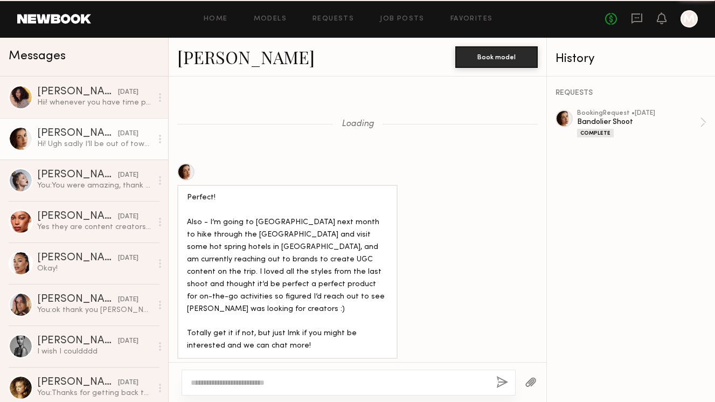
scroll to position [1135, 0]
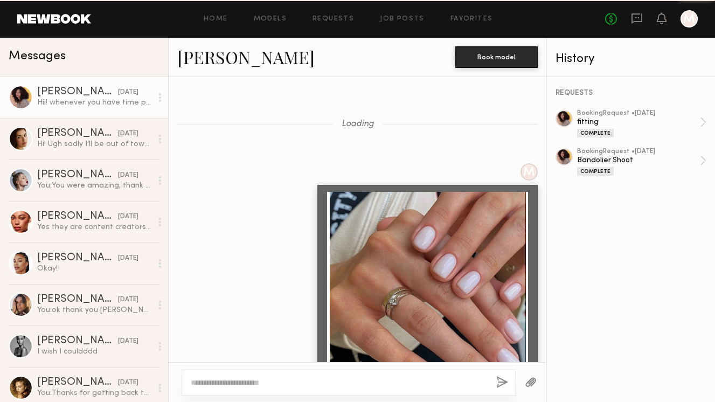
scroll to position [736, 0]
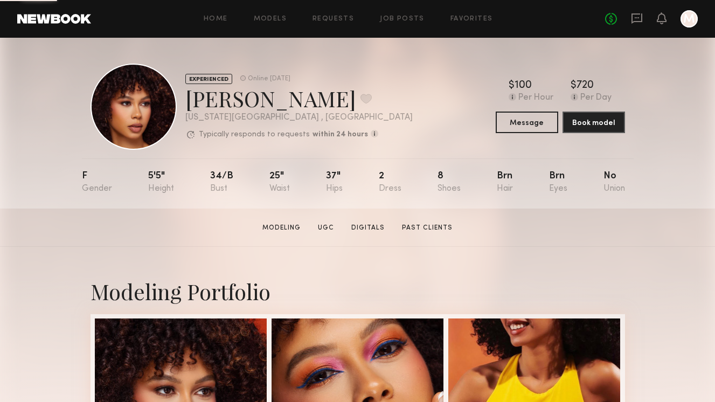
click at [681, 61] on div "EXPERIENCED Online 3d ago Jael H. Favorite New York City , NY Typically respond…" at bounding box center [357, 123] width 715 height 171
